Goal: Task Accomplishment & Management: Use online tool/utility

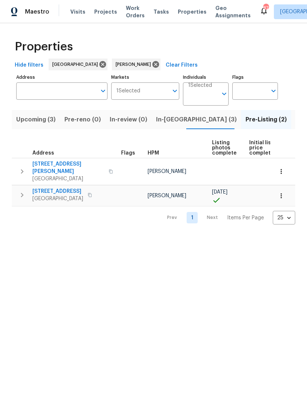
click at [19, 167] on icon "button" at bounding box center [22, 171] width 9 height 9
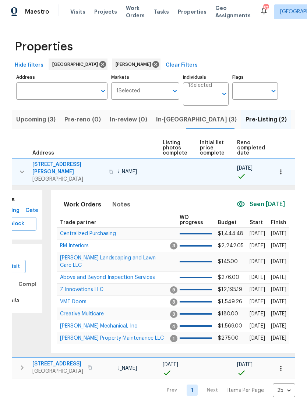
scroll to position [0, 50]
click at [279, 171] on icon "button" at bounding box center [280, 171] width 7 height 7
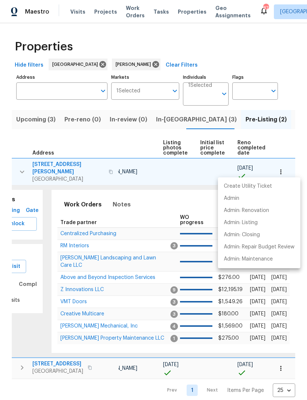
click at [106, 259] on div at bounding box center [153, 200] width 307 height 400
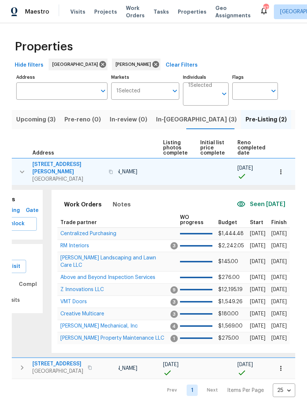
click at [102, 275] on span "Above and Beyond Inspection Services" at bounding box center [107, 277] width 95 height 5
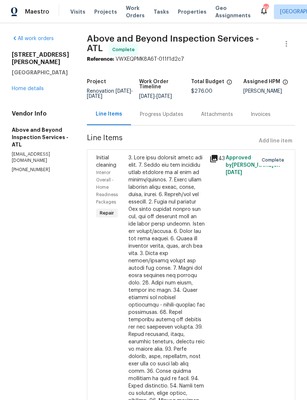
click at [28, 86] on link "Home details" at bounding box center [28, 88] width 32 height 5
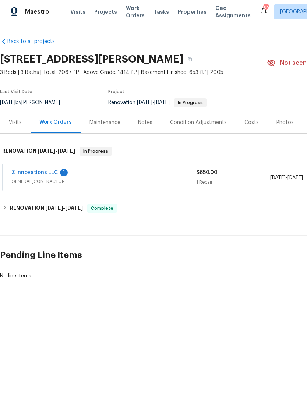
click at [39, 173] on link "Z Innovations LLC" at bounding box center [34, 172] width 47 height 5
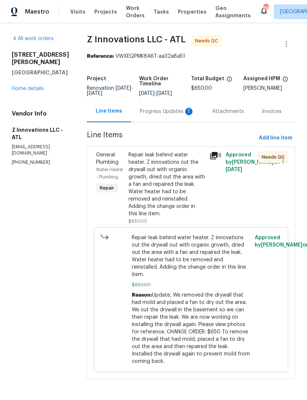
click at [165, 112] on div "Progress Updates 1" at bounding box center [167, 111] width 54 height 7
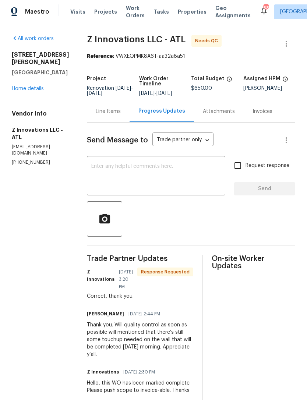
click at [166, 169] on textarea at bounding box center [156, 177] width 130 height 26
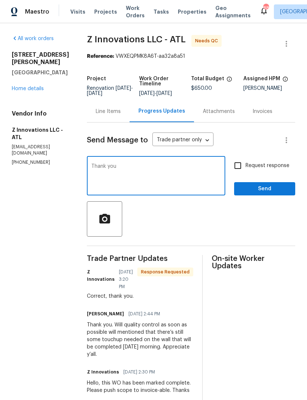
type textarea "Thank you"
click at [267, 185] on span "Send" at bounding box center [264, 188] width 49 height 9
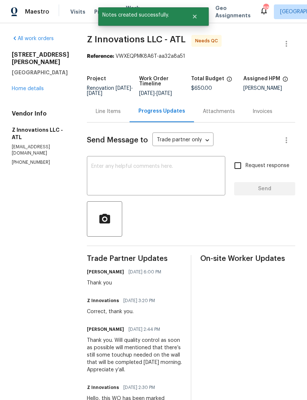
click at [30, 86] on link "Home details" at bounding box center [28, 88] width 32 height 5
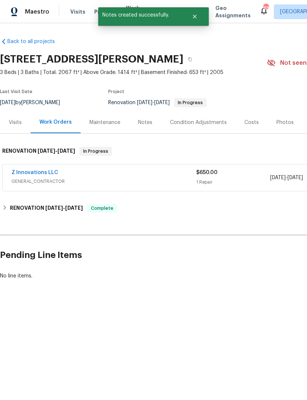
click at [52, 172] on link "Z Innovations LLC" at bounding box center [34, 172] width 47 height 5
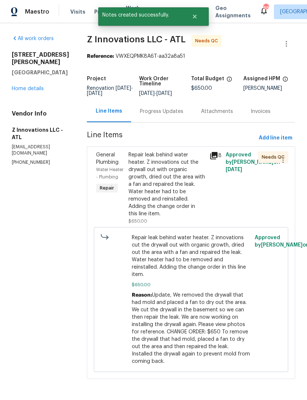
click at [167, 189] on div "Repair leak behind water heater. Z innovations cut the drywall out with organic…" at bounding box center [166, 184] width 77 height 66
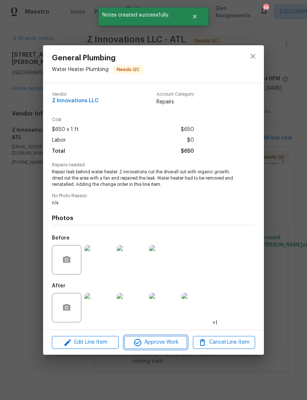
click at [162, 341] on span "Approve Work" at bounding box center [156, 342] width 58 height 9
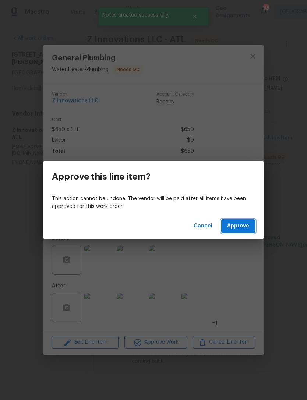
click at [244, 228] on span "Approve" at bounding box center [238, 226] width 22 height 9
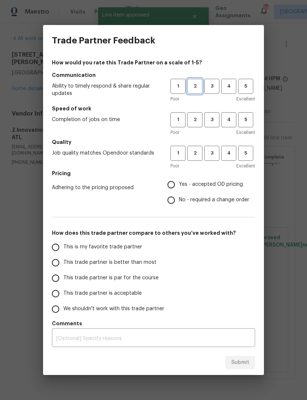
click at [195, 86] on span "2" at bounding box center [195, 86] width 14 height 8
click at [180, 88] on span "1" at bounding box center [178, 86] width 14 height 8
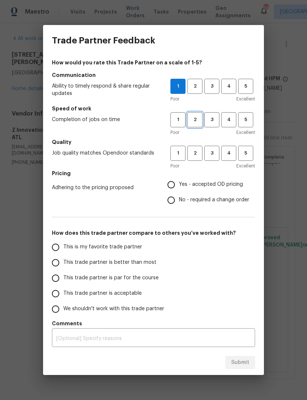
click at [195, 123] on span "2" at bounding box center [195, 120] width 14 height 8
click at [212, 156] on span "3" at bounding box center [212, 153] width 14 height 8
click at [173, 188] on input "Yes - accepted OD pricing" at bounding box center [170, 184] width 15 height 15
radio input "true"
click at [59, 267] on input "This trade partner is better than most" at bounding box center [55, 262] width 15 height 15
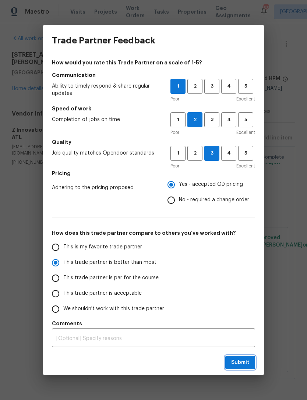
click at [242, 361] on span "Submit" at bounding box center [240, 362] width 18 height 9
radio input "true"
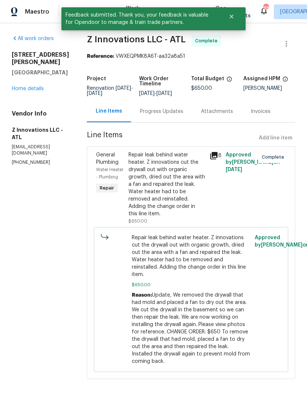
click at [36, 88] on link "Home details" at bounding box center [28, 88] width 32 height 5
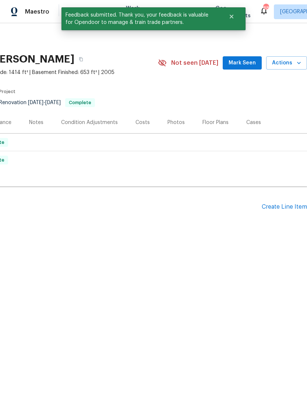
scroll to position [0, 109]
click at [245, 63] on span "Mark Seen" at bounding box center [242, 63] width 27 height 9
click at [176, 122] on div "Photos" at bounding box center [176, 122] width 17 height 7
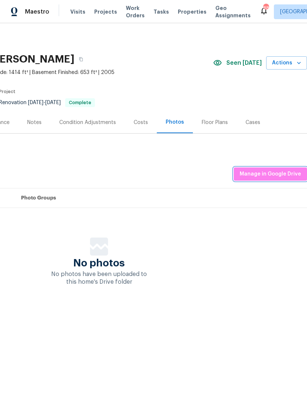
click at [278, 172] on span "Manage in Google Drive" at bounding box center [270, 174] width 61 height 9
